Goal: Transaction & Acquisition: Purchase product/service

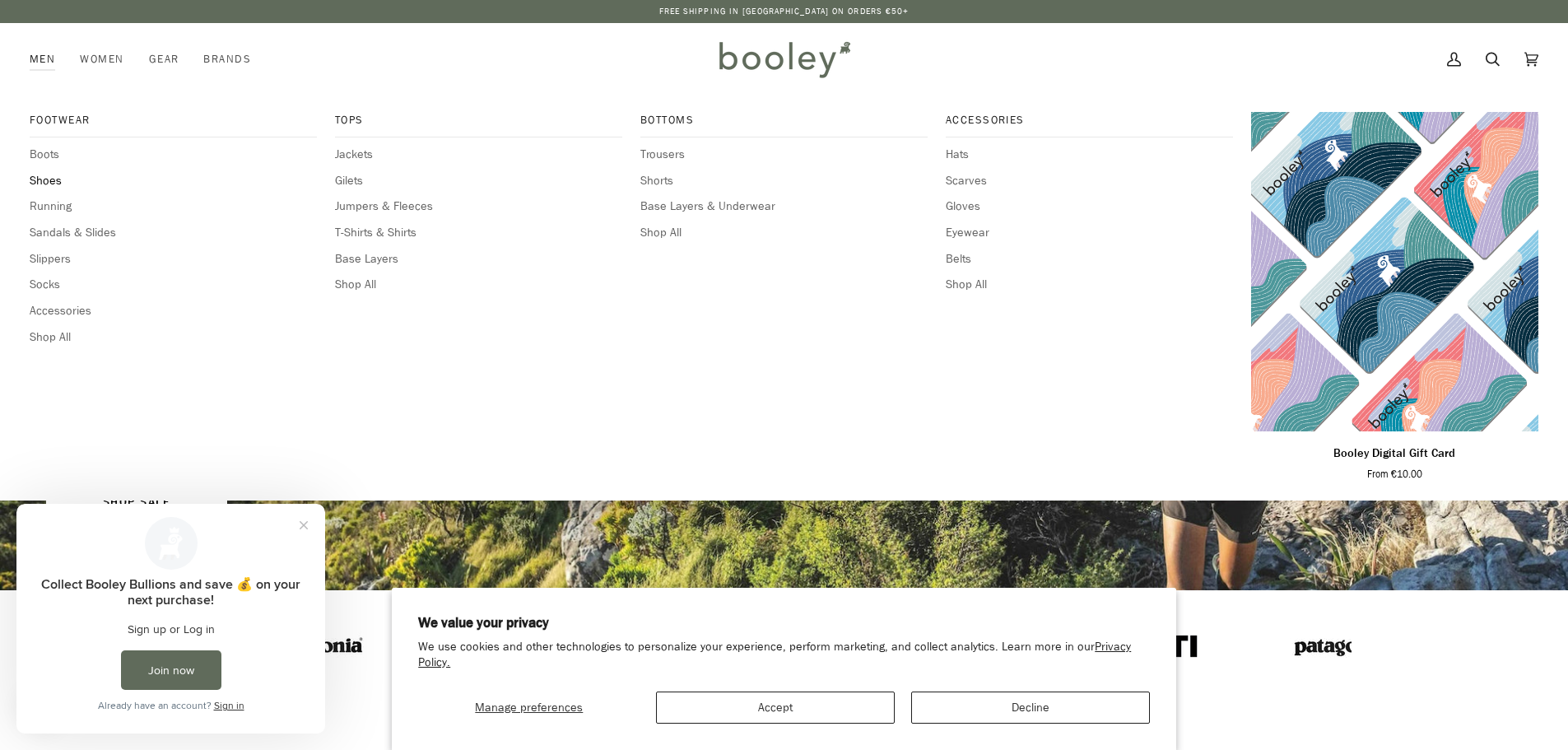
click at [35, 186] on span "Shoes" at bounding box center [173, 181] width 287 height 18
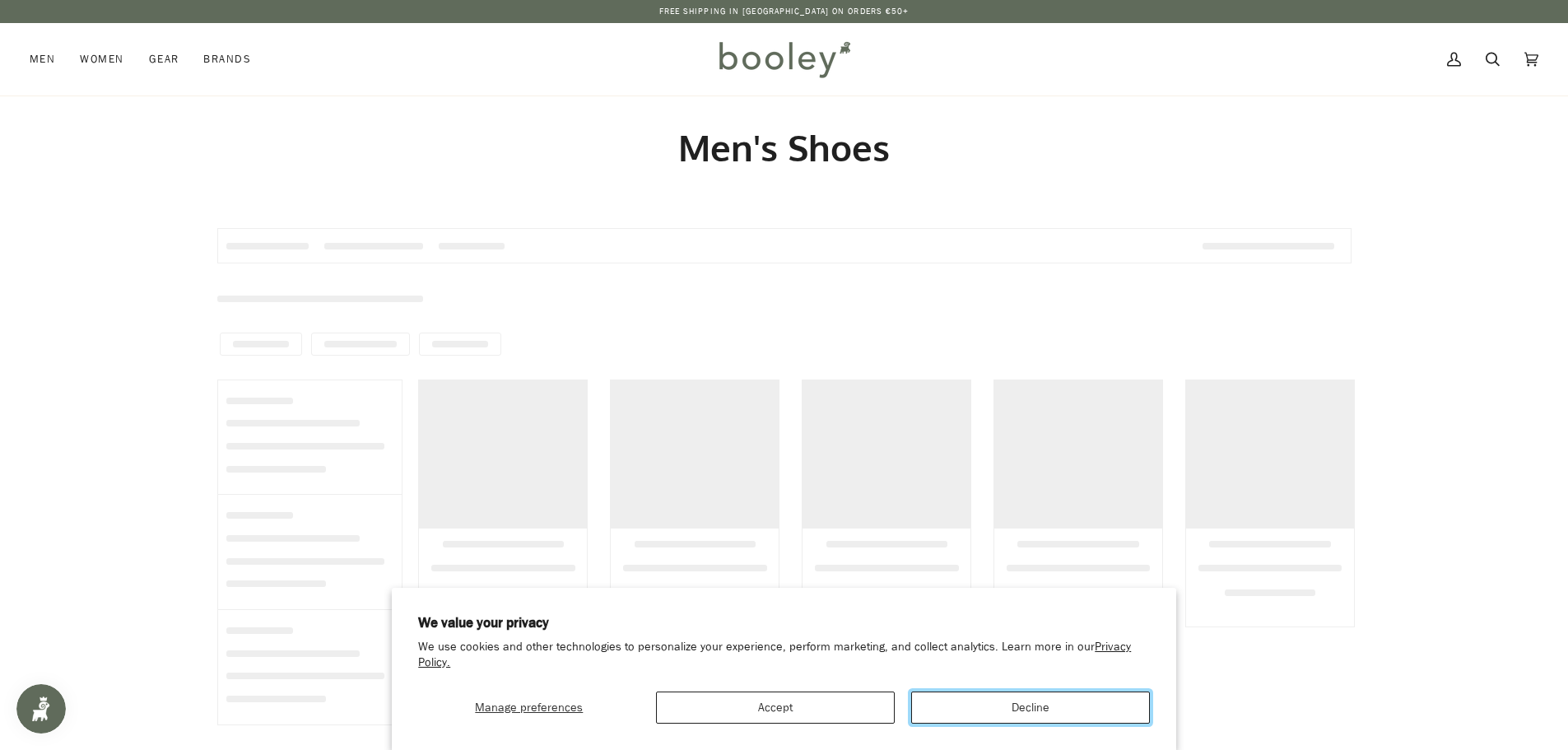
click at [972, 714] on button "Decline" at bounding box center [1030, 707] width 239 height 32
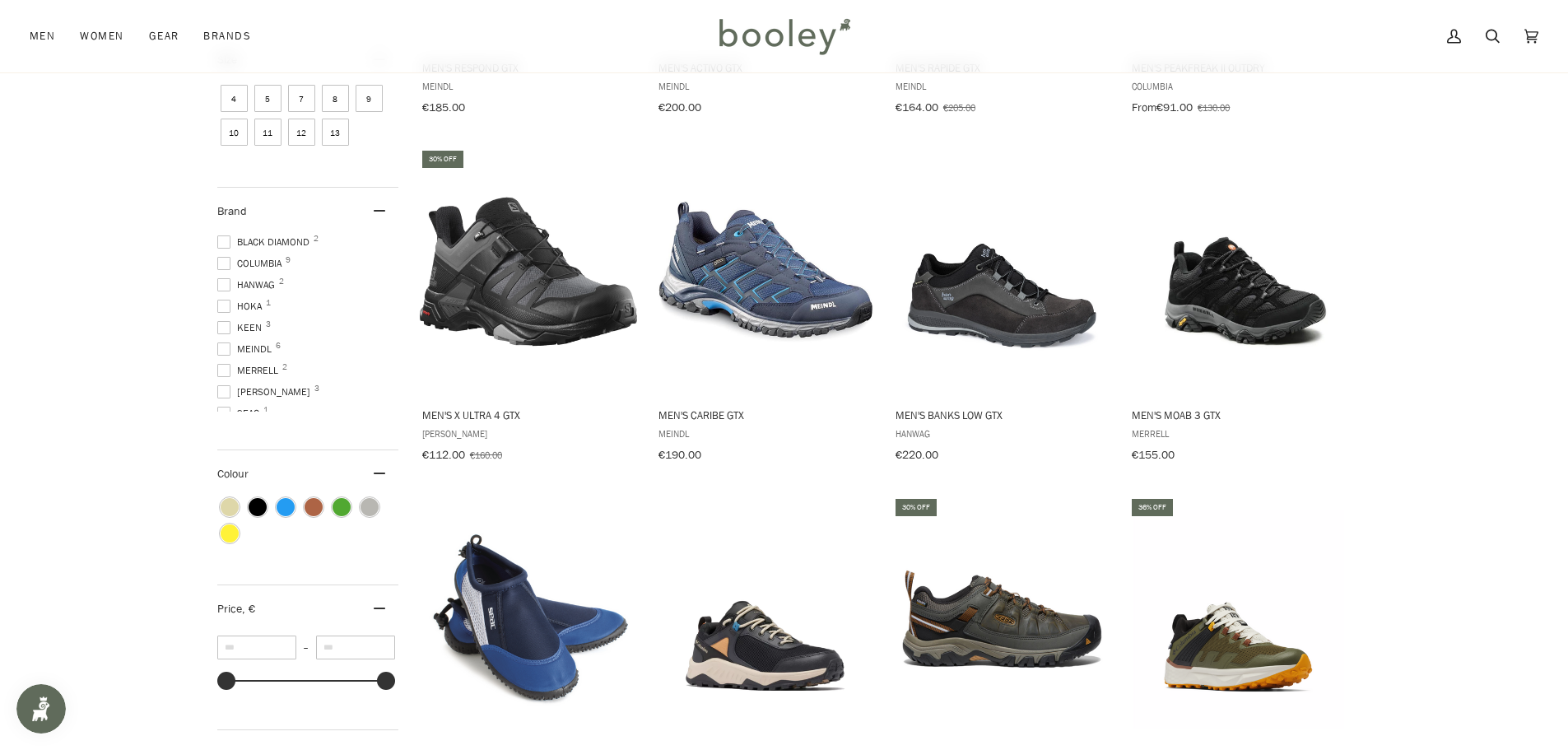
scroll to position [741, 0]
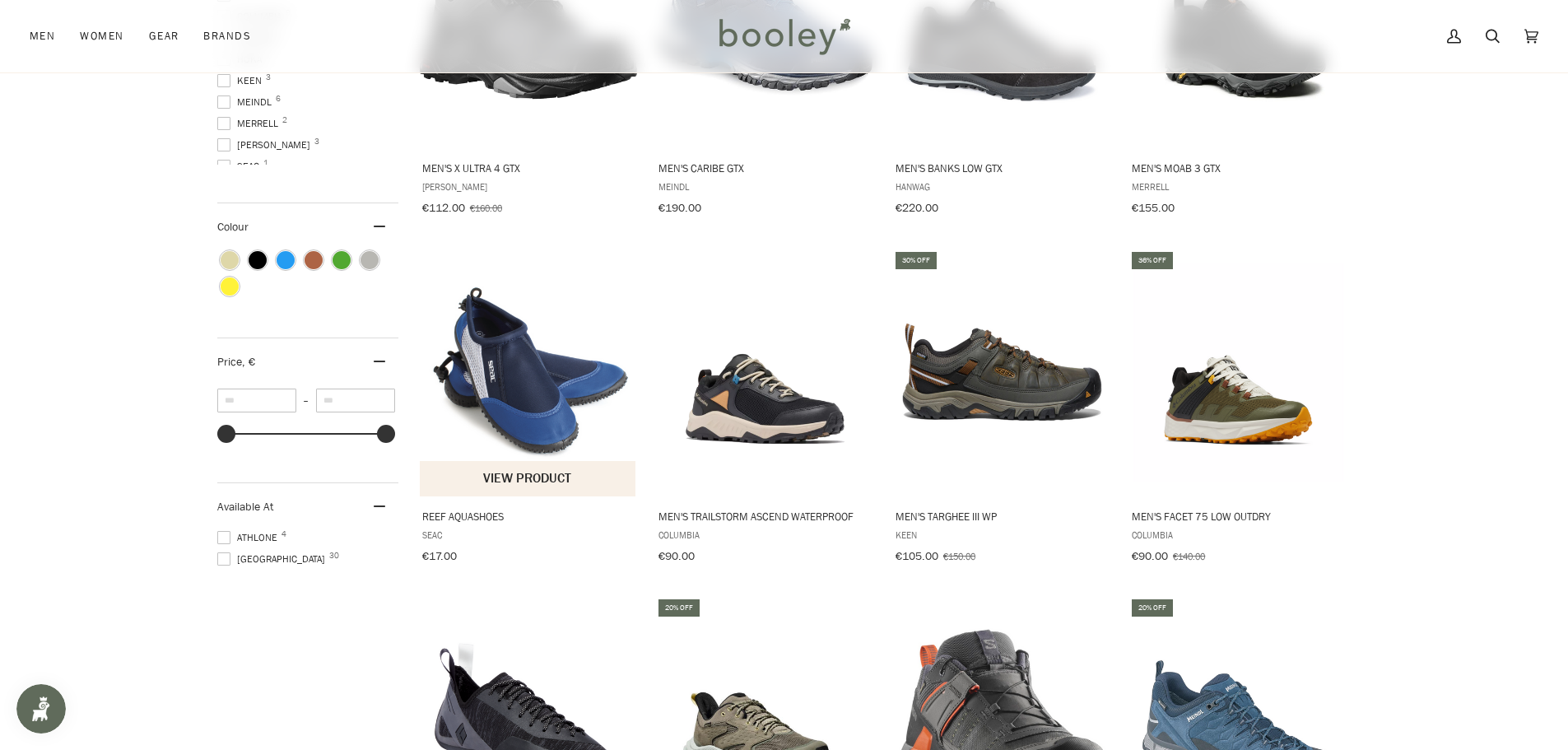
click at [538, 384] on img "Reef Aquashoes" at bounding box center [528, 372] width 218 height 218
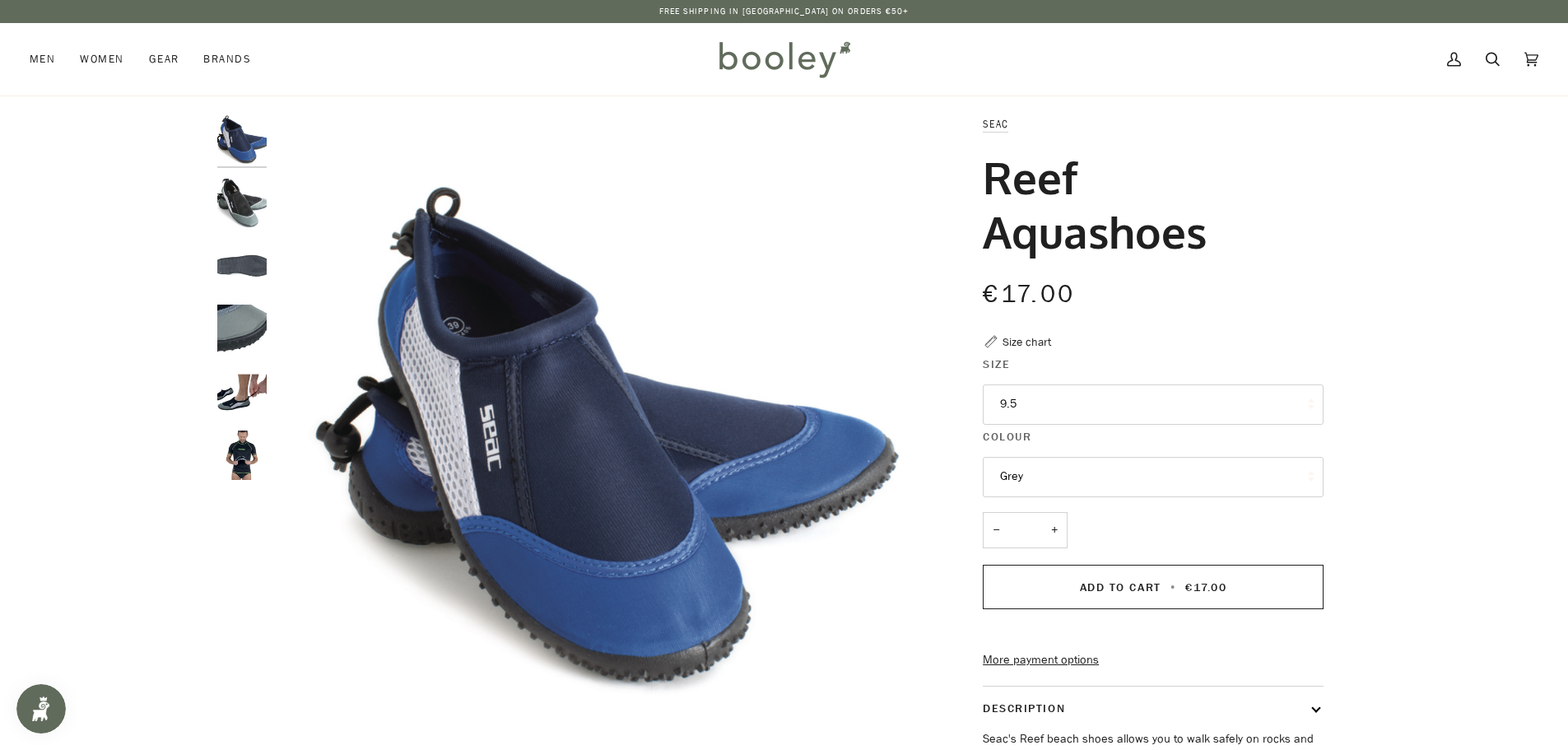
click at [1043, 398] on button "9.5" at bounding box center [1152, 404] width 340 height 40
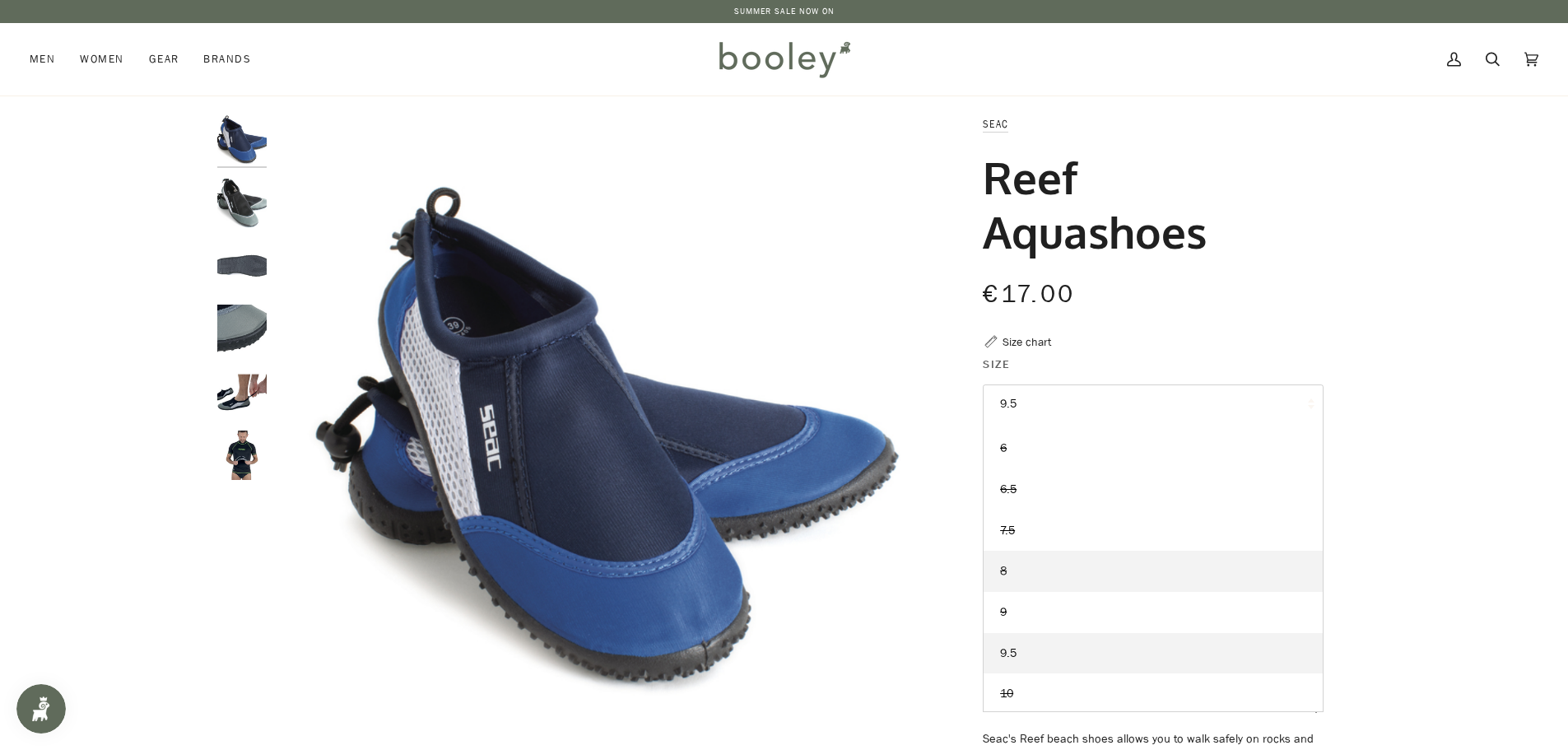
scroll to position [122, 0]
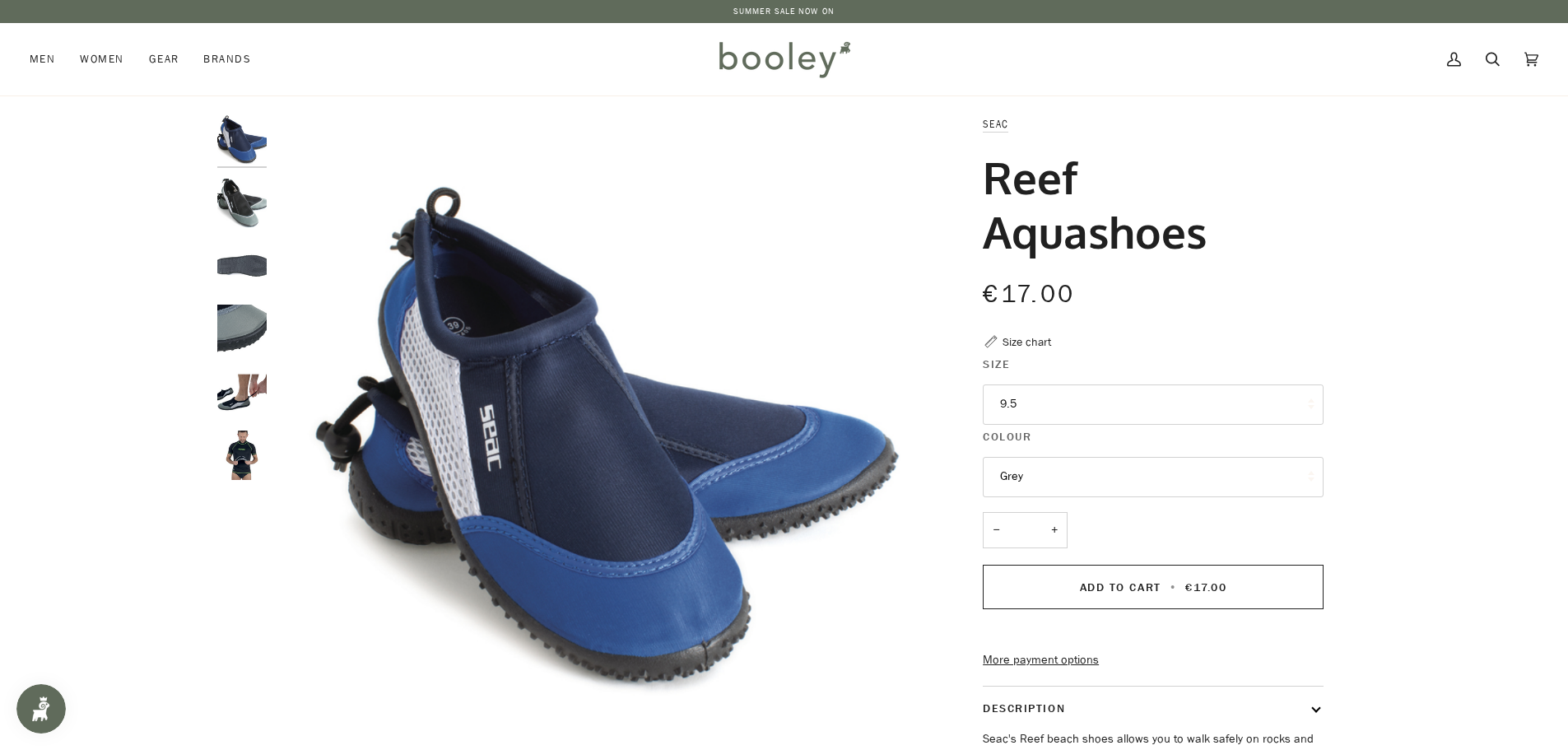
click at [1409, 485] on div "Zoom Zoom" at bounding box center [784, 560] width 1568 height 890
click at [228, 201] on img "Seac Reef Aquashoes Grey - Booley Galway" at bounding box center [242, 203] width 49 height 49
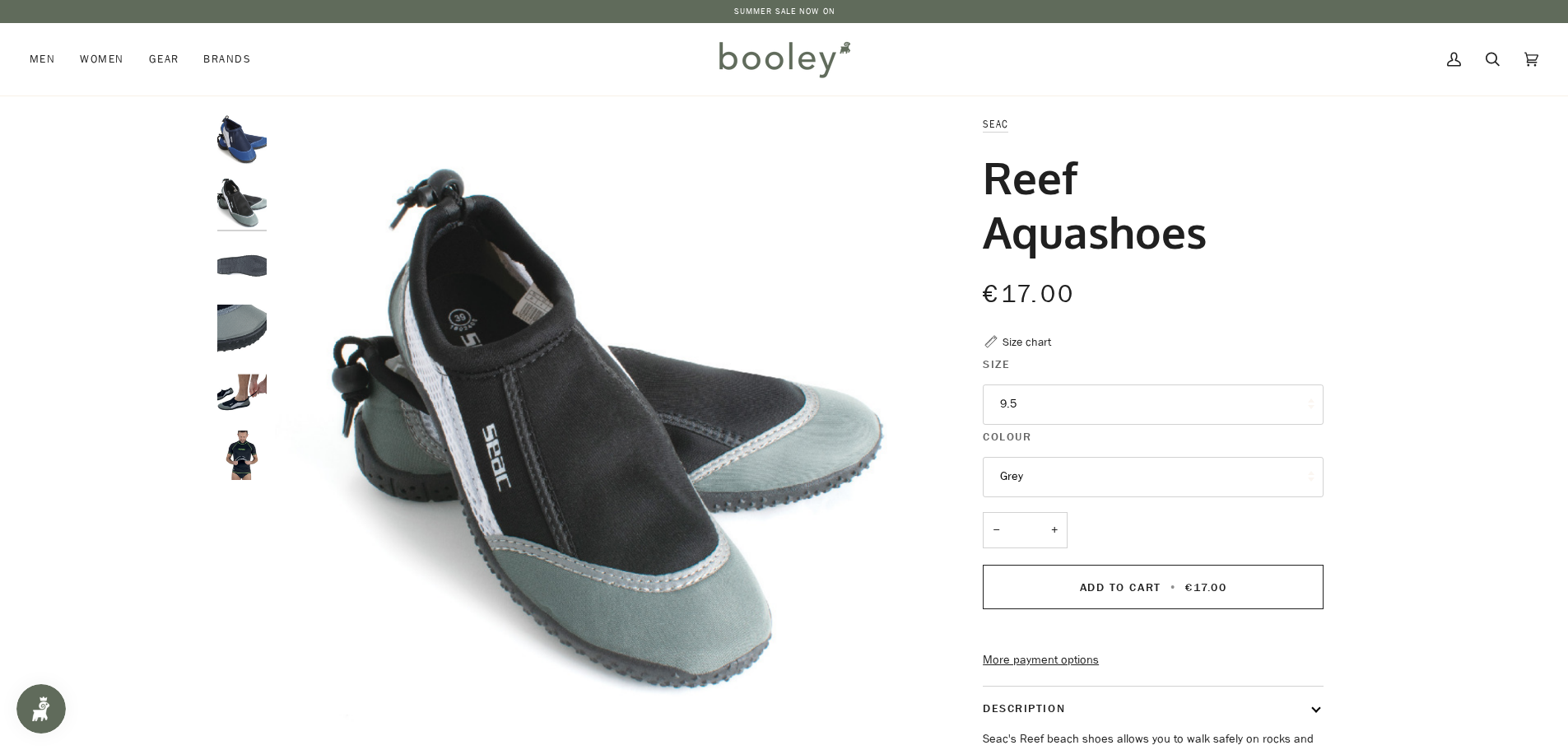
click at [1064, 466] on button "Grey" at bounding box center [1152, 477] width 340 height 40
click at [238, 466] on img "Seac Reef Aquashoes Grey - Booley Galway" at bounding box center [242, 455] width 49 height 49
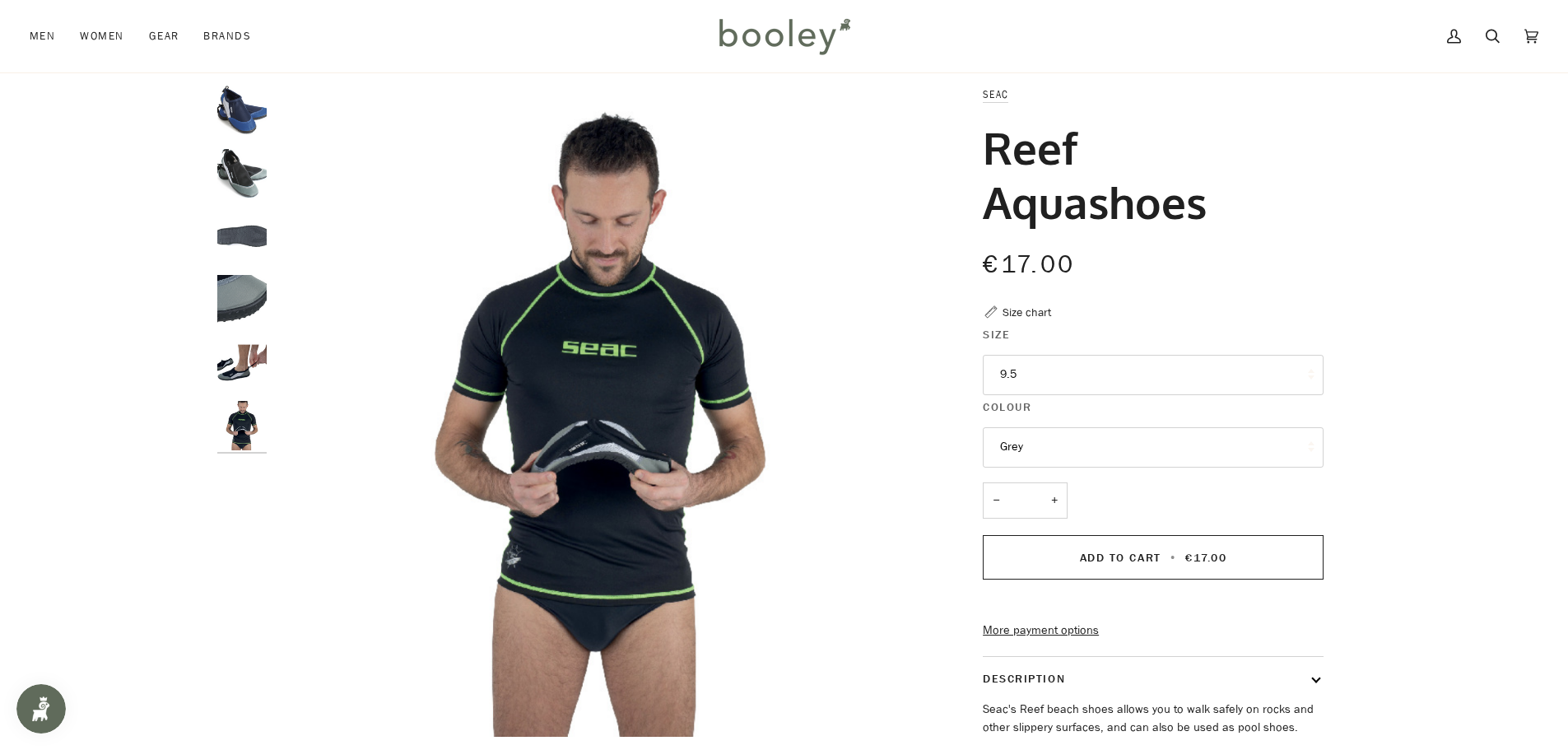
scroll to position [0, 0]
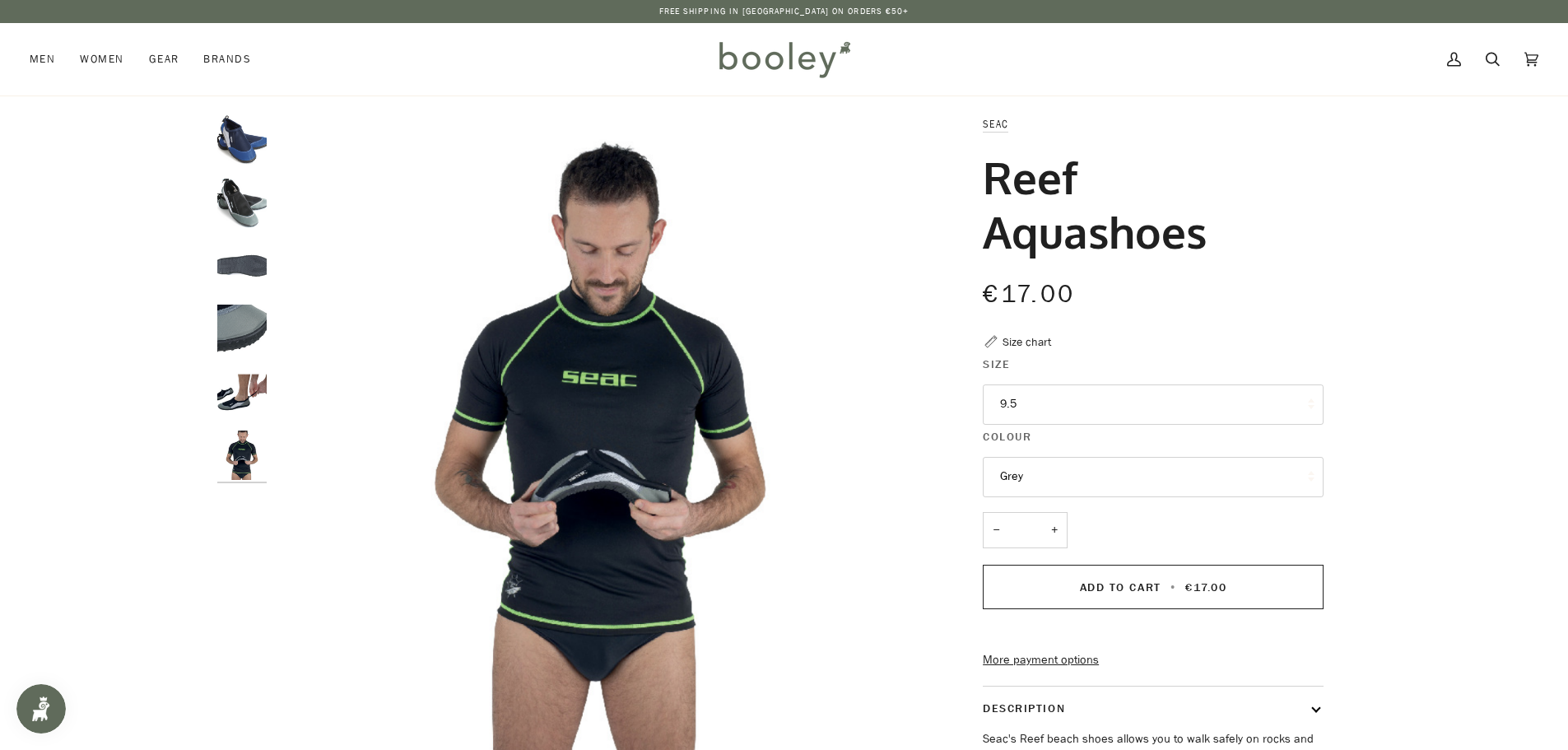
click at [228, 391] on img "Seac Reef Aquashoes Grey - Booley Galway" at bounding box center [242, 392] width 49 height 49
